Goal: Find specific page/section: Find specific page/section

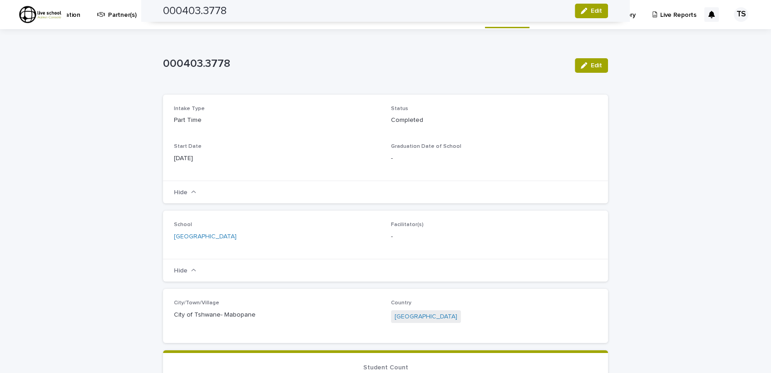
scroll to position [370, 0]
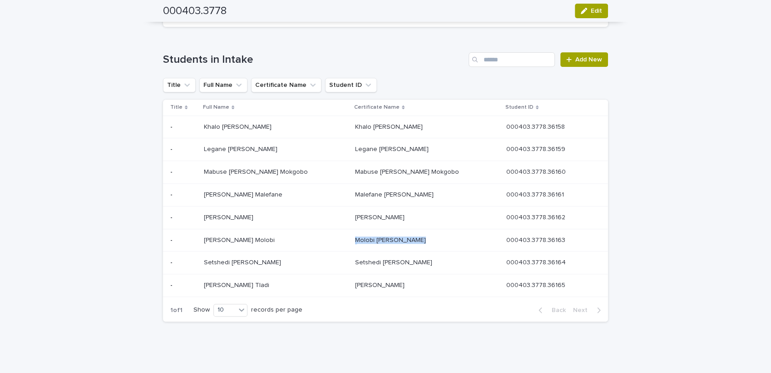
drag, startPoint x: 362, startPoint y: 242, endPoint x: 414, endPoint y: 242, distance: 52.7
click at [414, 242] on div "Molobi [PERSON_NAME] Molobi [PERSON_NAME]" at bounding box center [412, 240] width 114 height 8
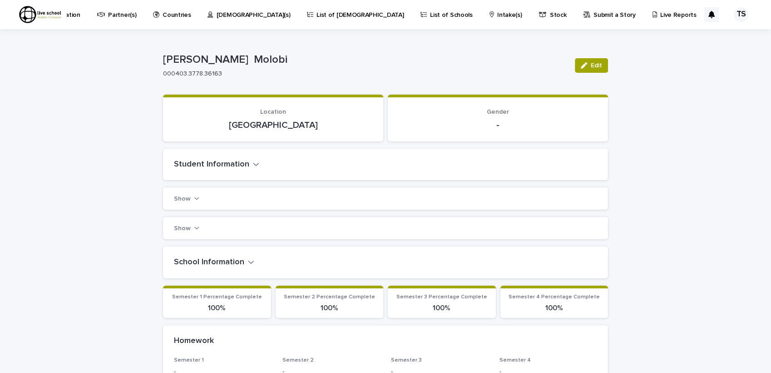
drag, startPoint x: 382, startPoint y: 235, endPoint x: 159, endPoint y: 51, distance: 288.9
click at [159, 51] on div "Loading... Saving… Loading... Saving… [PERSON_NAME] Edit [PERSON_NAME] Molobi 0…" at bounding box center [386, 365] width 454 height 672
drag, startPoint x: 159, startPoint y: 57, endPoint x: 275, endPoint y: 64, distance: 116.5
click at [275, 64] on div "Loading... Saving… Loading... Saving… [PERSON_NAME] Edit [PERSON_NAME] Molobi 0…" at bounding box center [386, 365] width 454 height 672
drag, startPoint x: 275, startPoint y: 64, endPoint x: 238, endPoint y: 55, distance: 37.9
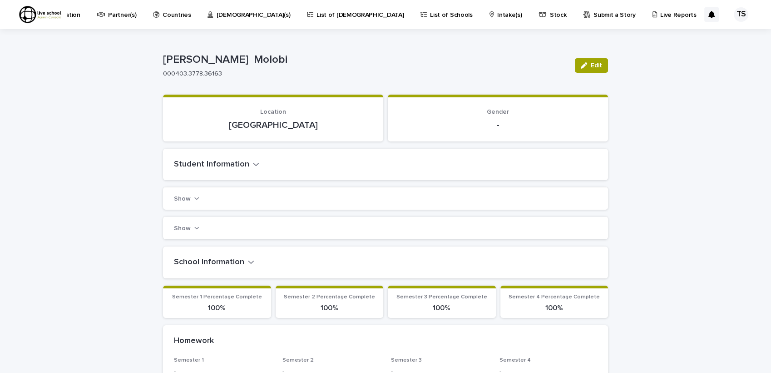
copy p "[PERSON_NAME] Molobi"
click at [318, 73] on p "000403.3778.36163" at bounding box center [363, 74] width 401 height 8
click at [253, 164] on icon "button" at bounding box center [256, 164] width 6 height 8
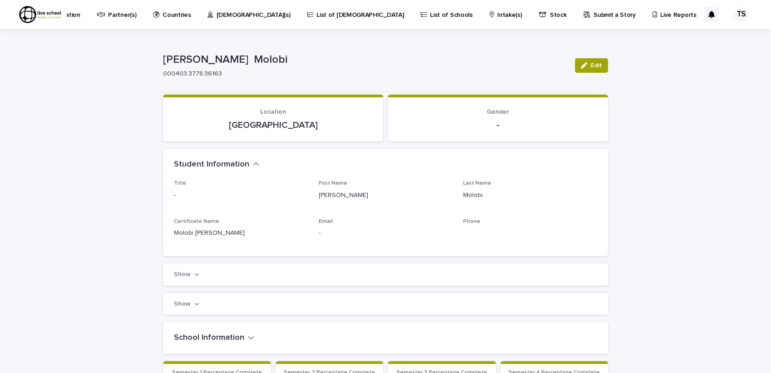
drag, startPoint x: 170, startPoint y: 232, endPoint x: 234, endPoint y: 234, distance: 64.1
click at [235, 236] on p "Molobi [PERSON_NAME]" at bounding box center [241, 233] width 134 height 10
copy p "Molobi [PERSON_NAME]"
click at [240, 192] on p "-" at bounding box center [241, 195] width 134 height 10
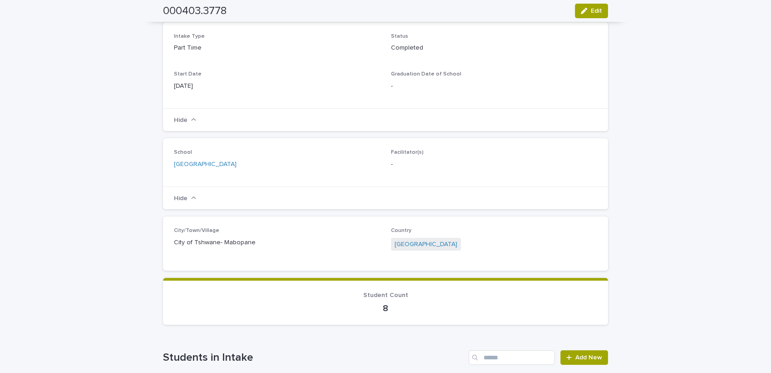
scroll to position [67, 0]
